Goal: Navigation & Orientation: Understand site structure

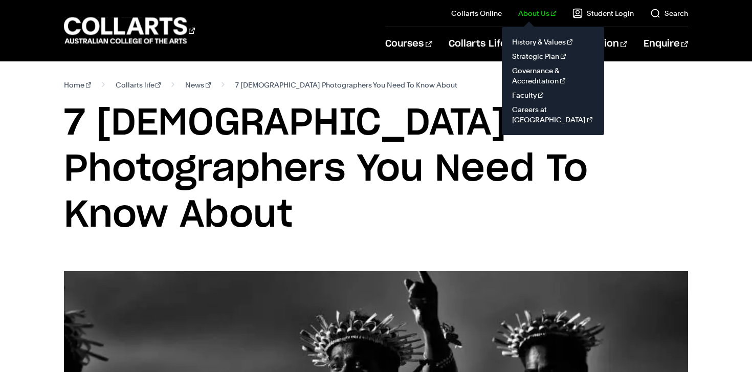
click at [544, 17] on link "About Us" at bounding box center [537, 13] width 38 height 10
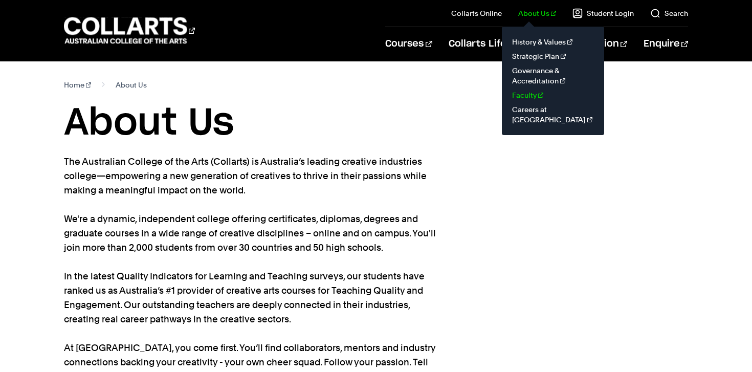
click at [540, 95] on link "Faculty" at bounding box center [553, 95] width 86 height 14
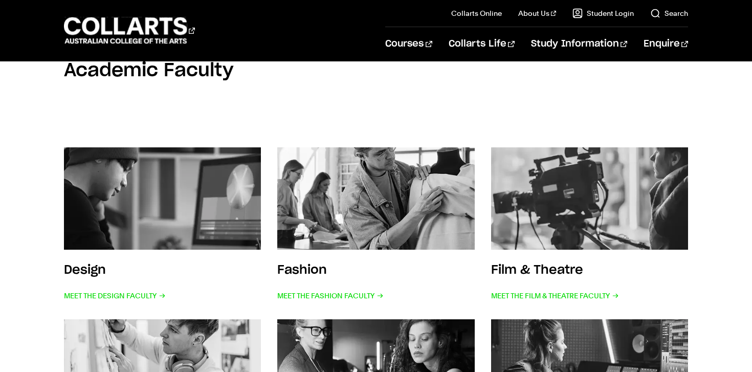
scroll to position [173, 0]
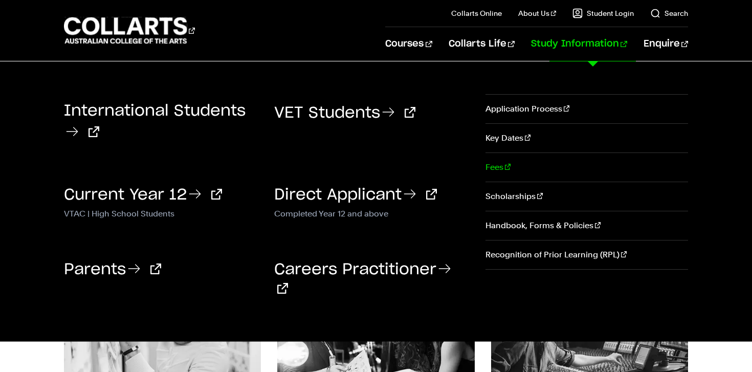
click at [497, 168] on link "Fees" at bounding box center [587, 167] width 203 height 29
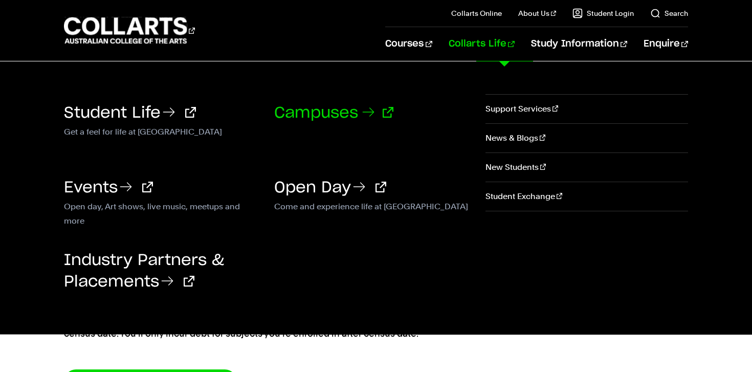
click at [298, 114] on link "Campuses" at bounding box center [333, 112] width 119 height 15
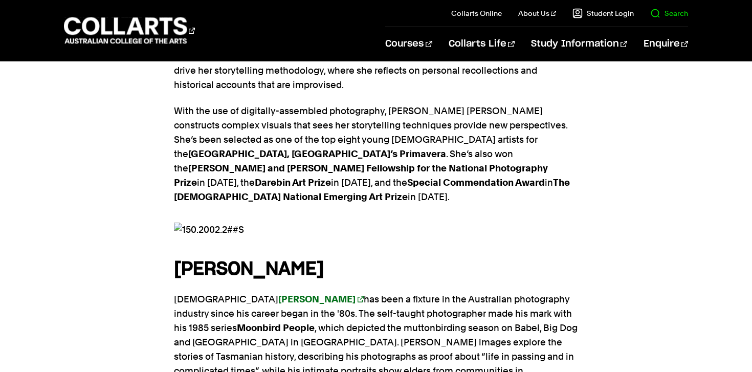
scroll to position [809, 0]
